Goal: Transaction & Acquisition: Purchase product/service

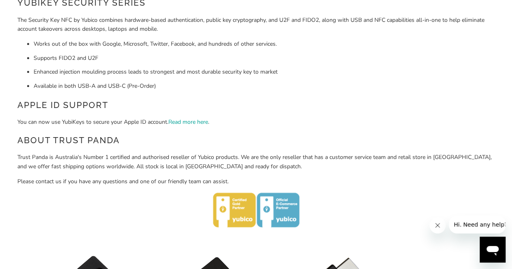
scroll to position [200, 0]
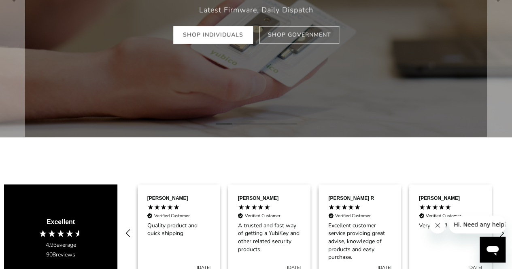
scroll to position [162, 0]
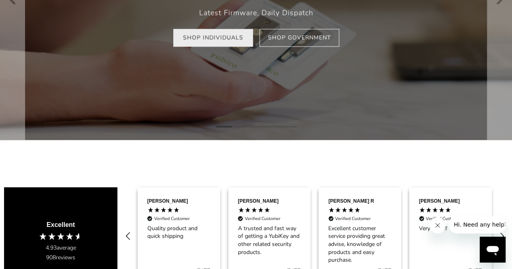
click at [229, 46] on link "Shop Individuals" at bounding box center [213, 38] width 80 height 18
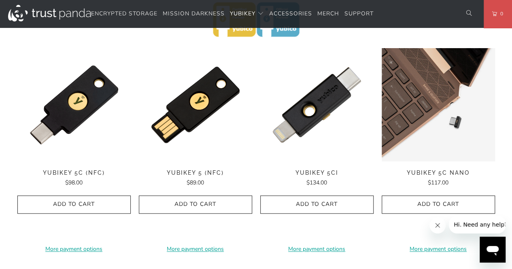
scroll to position [386, 0]
